Goal: Browse casually: Explore the website without a specific task or goal

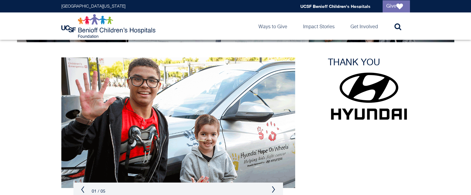
scroll to position [122, 0]
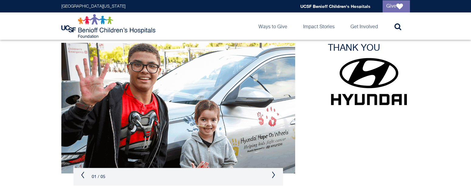
click at [275, 173] on button "Next" at bounding box center [274, 174] width 4 height 7
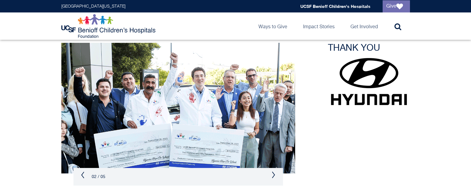
click at [275, 173] on button "Next" at bounding box center [274, 174] width 4 height 7
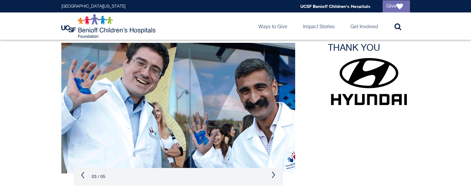
click at [275, 173] on button "Next" at bounding box center [274, 174] width 4 height 7
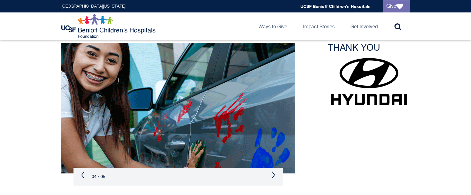
click at [275, 173] on button "Next" at bounding box center [274, 174] width 4 height 7
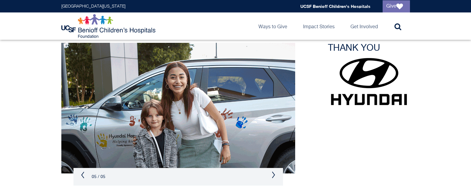
click at [275, 173] on button "Next" at bounding box center [274, 174] width 4 height 7
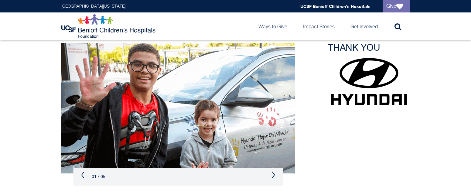
click at [275, 173] on button "Next" at bounding box center [274, 174] width 4 height 7
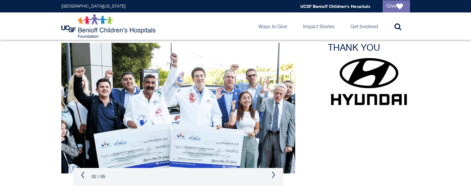
click at [275, 173] on button "Next" at bounding box center [274, 174] width 4 height 7
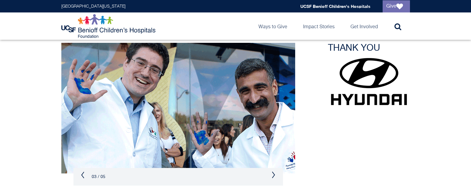
click at [275, 173] on button "Next" at bounding box center [274, 174] width 4 height 7
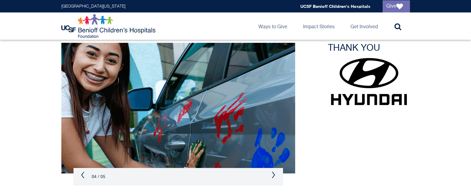
click at [275, 173] on button "Next" at bounding box center [274, 174] width 4 height 7
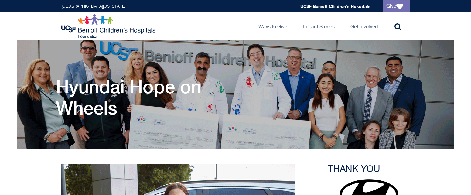
scroll to position [0, 0]
